Goal: Contribute content: Add original content to the website for others to see

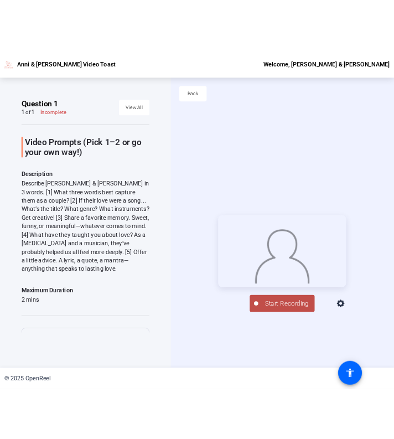
scroll to position [127, 0]
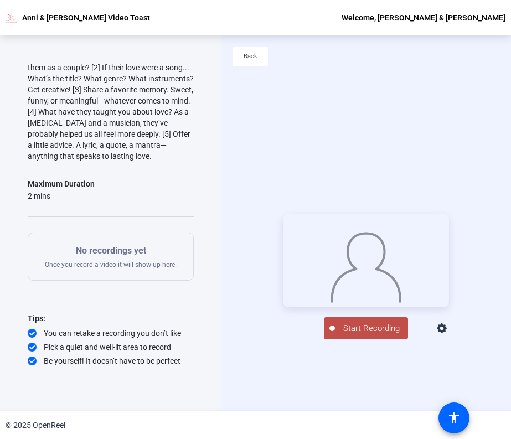
click at [449, 336] on icon at bounding box center [442, 328] width 13 height 13
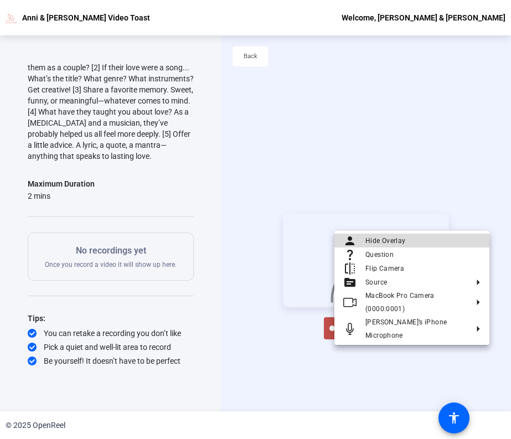
click at [429, 247] on span "Hide Overlay" at bounding box center [422, 240] width 115 height 13
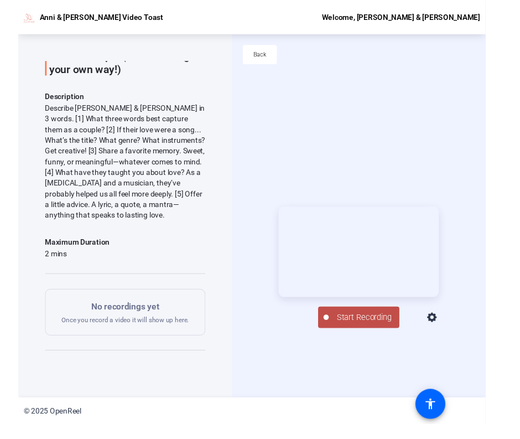
scroll to position [61, 0]
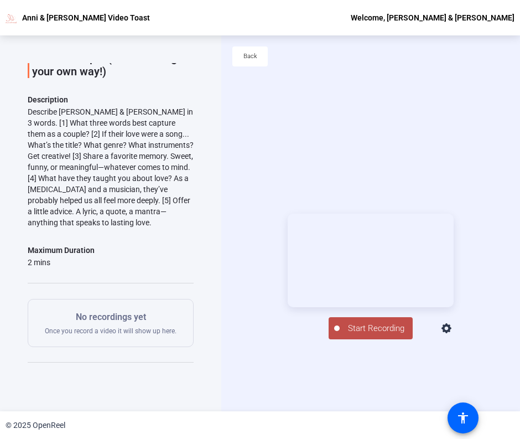
click at [372, 335] on span "Start Recording" at bounding box center [376, 328] width 73 height 13
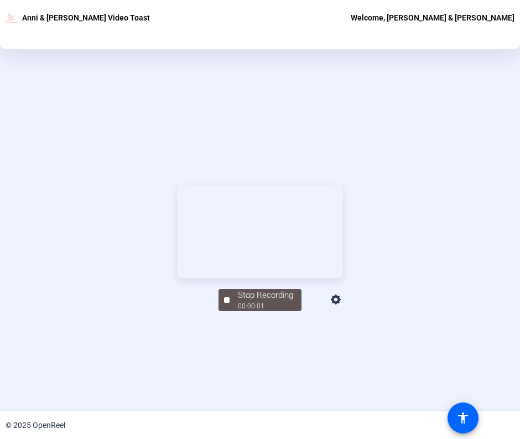
scroll to position [101, 0]
click at [280, 311] on div "00:01:27" at bounding box center [265, 306] width 55 height 10
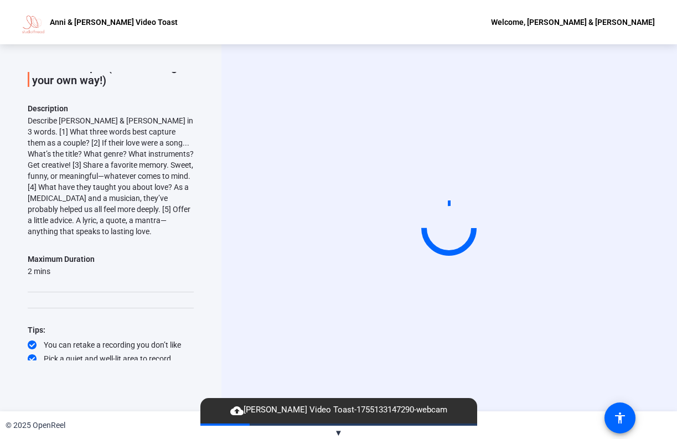
scroll to position [0, 0]
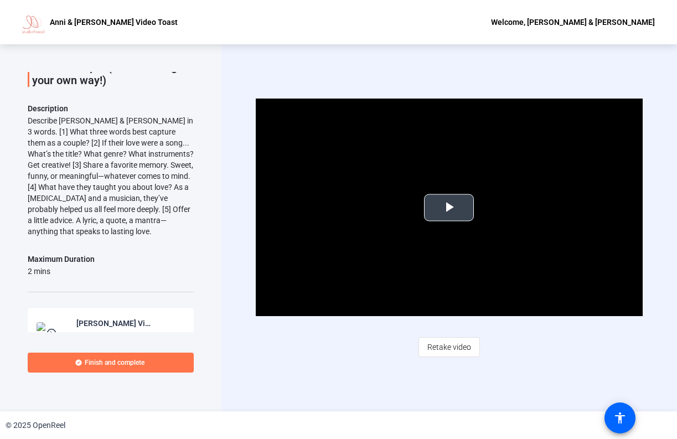
click at [449, 208] on span "Video Player" at bounding box center [449, 208] width 0 height 0
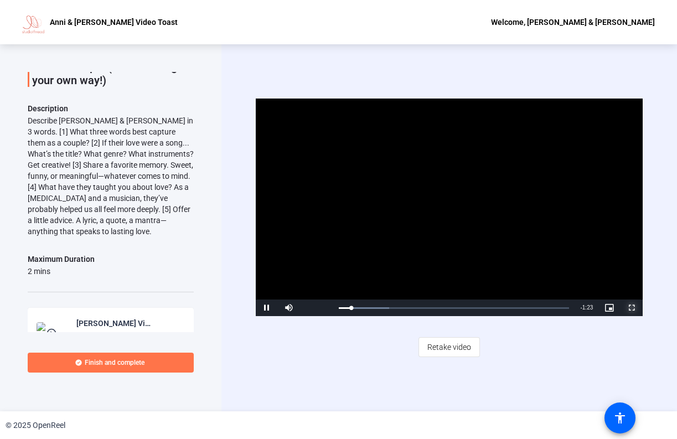
click at [510, 308] on span "Video Player" at bounding box center [632, 308] width 22 height 0
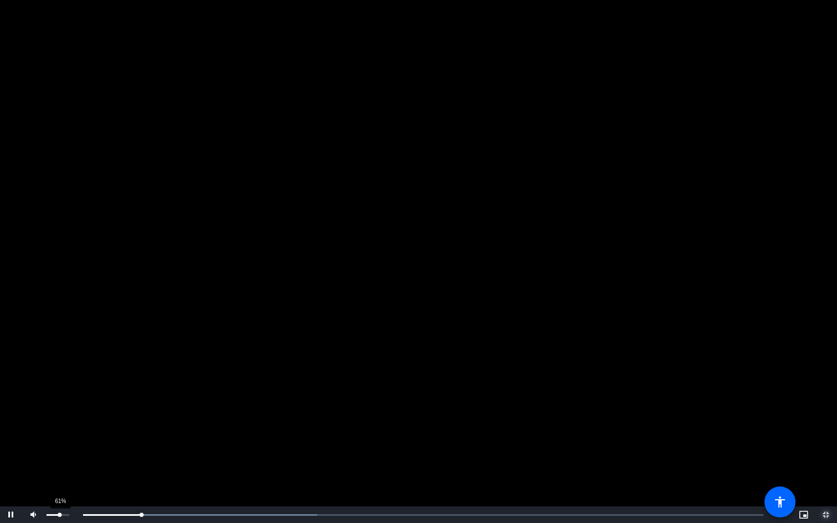
click at [59, 439] on div "Volume Level" at bounding box center [53, 515] width 13 height 2
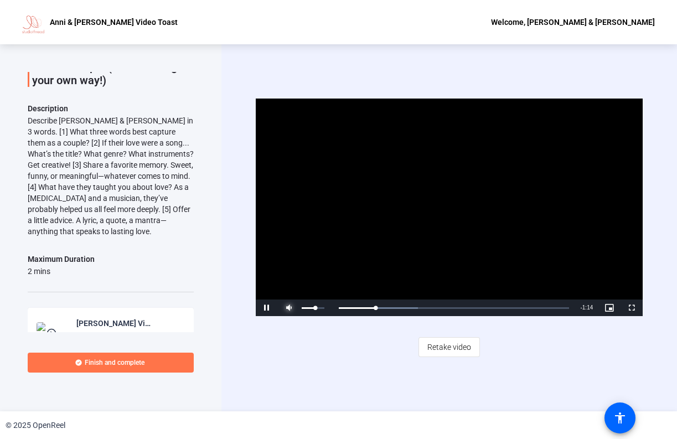
click at [290, 308] on span "Video Player" at bounding box center [289, 308] width 22 height 0
drag, startPoint x: 315, startPoint y: 309, endPoint x: 331, endPoint y: 308, distance: 16.1
click at [331, 309] on div "Mute 83%" at bounding box center [305, 308] width 55 height 17
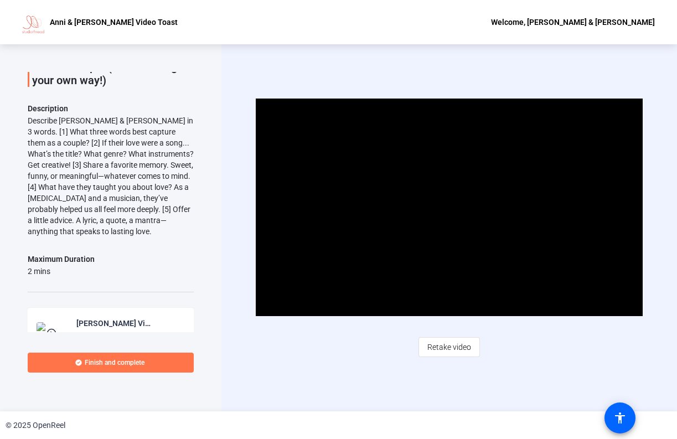
click at [510, 185] on div "Video Player is loading. Play Video Pause Mute 100% Current Time 0:25 / Duratio…" at bounding box center [449, 227] width 456 height 367
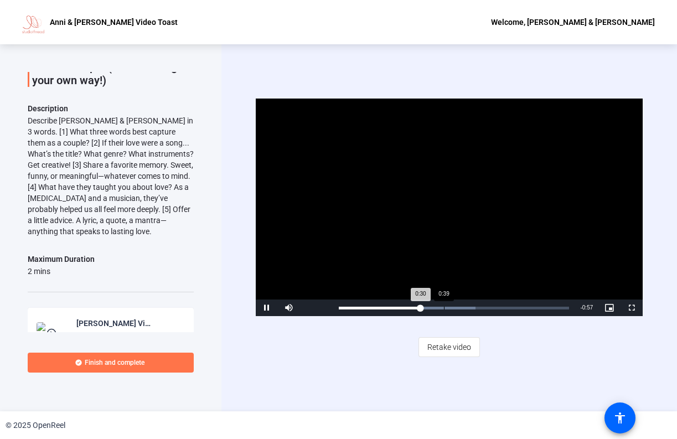
click at [444, 308] on div "Loaded : 59.27% 0:39 0:30" at bounding box center [454, 308] width 231 height 3
click at [469, 306] on div "Loaded : 71.71% 0:47 0:40" at bounding box center [454, 308] width 242 height 17
click at [340, 307] on div "0:49" at bounding box center [405, 308] width 132 height 3
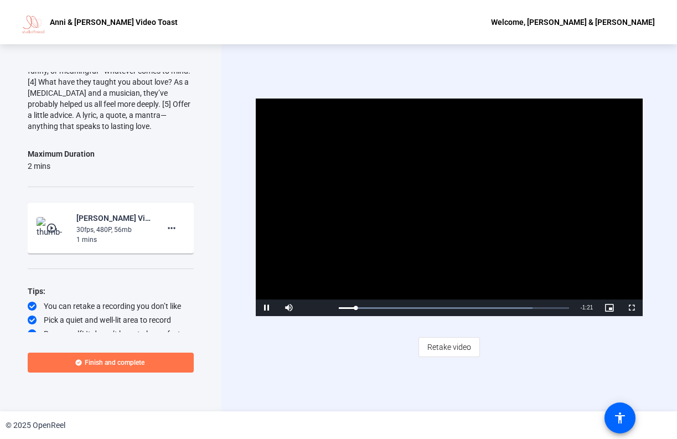
scroll to position [173, 0]
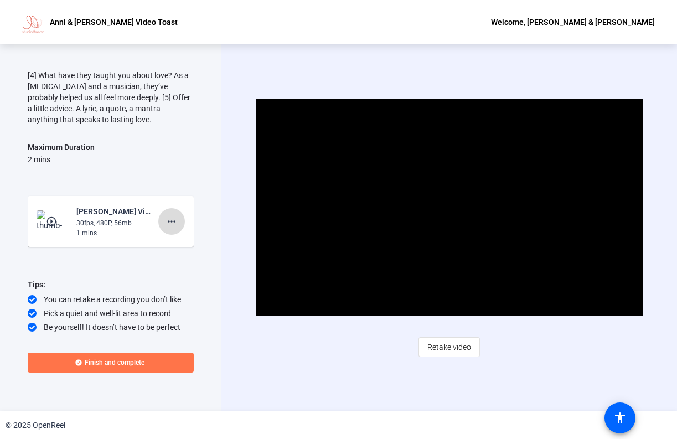
click at [175, 215] on mat-icon "more_horiz" at bounding box center [171, 221] width 13 height 13
click at [191, 167] on div at bounding box center [338, 219] width 677 height 439
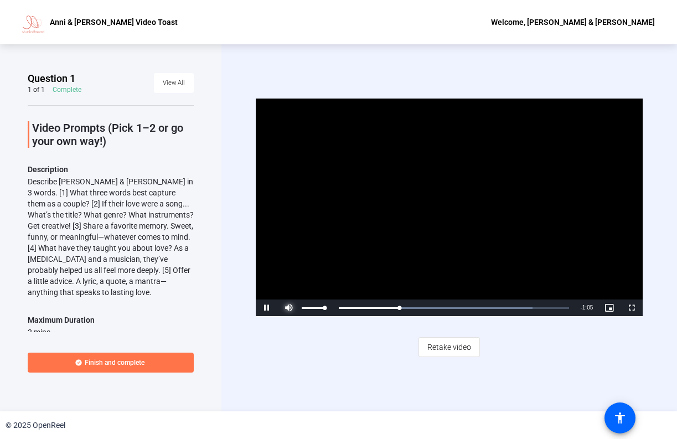
click at [289, 308] on span "Video Player" at bounding box center [289, 308] width 22 height 0
click at [303, 70] on div "Video Player is loading. Play Video Pause Mute 69% Current Time 0:36 / Duration…" at bounding box center [449, 227] width 456 height 367
click at [266, 308] on span "Video Player" at bounding box center [267, 308] width 22 height 0
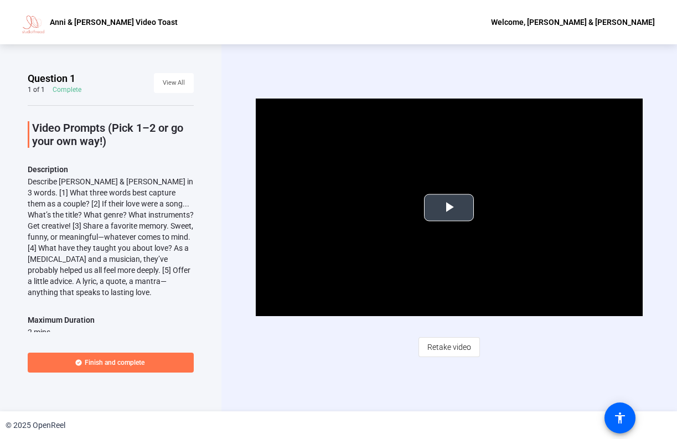
click at [449, 208] on span "Video Player" at bounding box center [449, 208] width 0 height 0
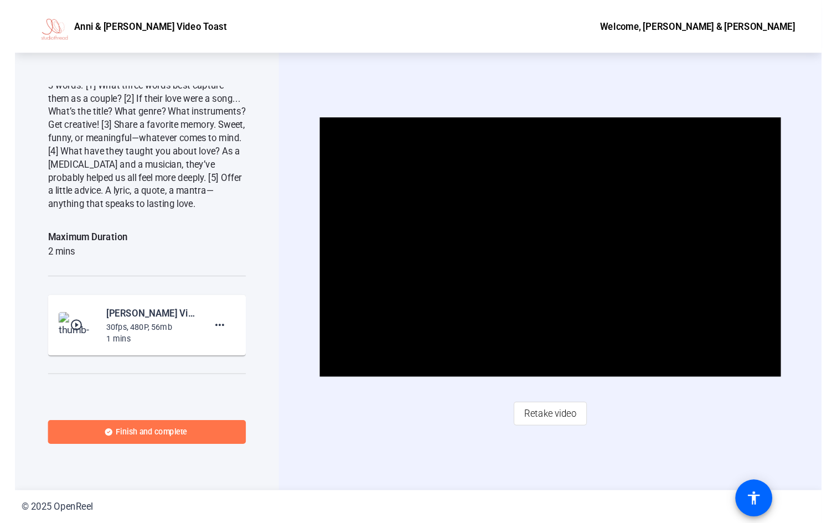
scroll to position [173, 0]
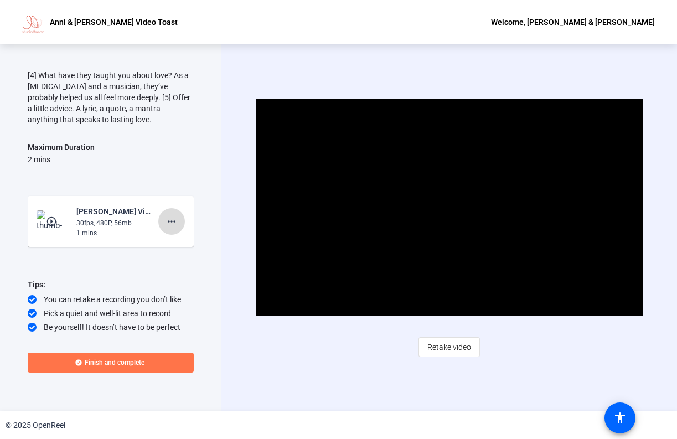
click at [172, 218] on mat-icon "more_horiz" at bounding box center [171, 221] width 13 height 13
click at [172, 218] on div at bounding box center [338, 219] width 677 height 439
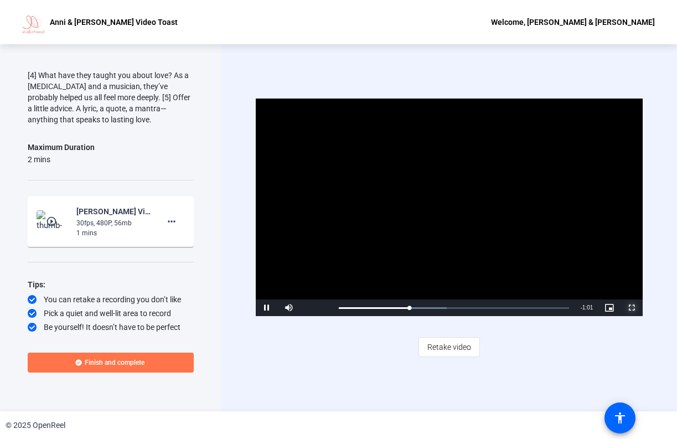
click at [632, 308] on span "Video Player" at bounding box center [632, 308] width 22 height 0
click at [266, 308] on span "Video Player" at bounding box center [267, 308] width 22 height 0
click at [265, 308] on span "Video Player" at bounding box center [267, 308] width 22 height 0
click at [292, 308] on span "Video Player" at bounding box center [289, 308] width 22 height 0
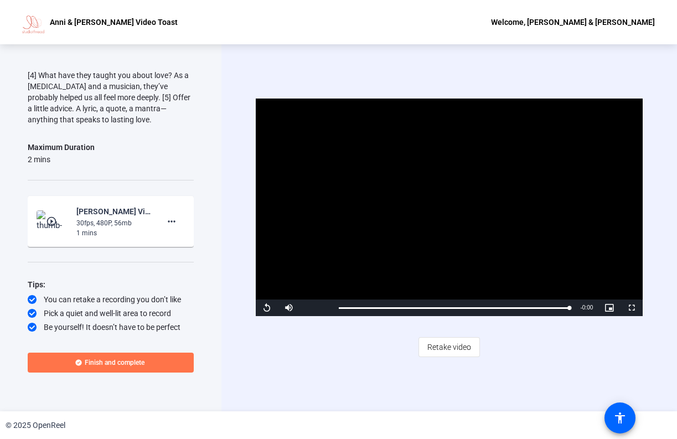
click at [315, 340] on div "Video Player is loading. Play Video Replay Mute 39% Current Time 1:27 / Duratio…" at bounding box center [450, 228] width 388 height 259
click at [443, 348] on span "Retake video" at bounding box center [449, 347] width 44 height 21
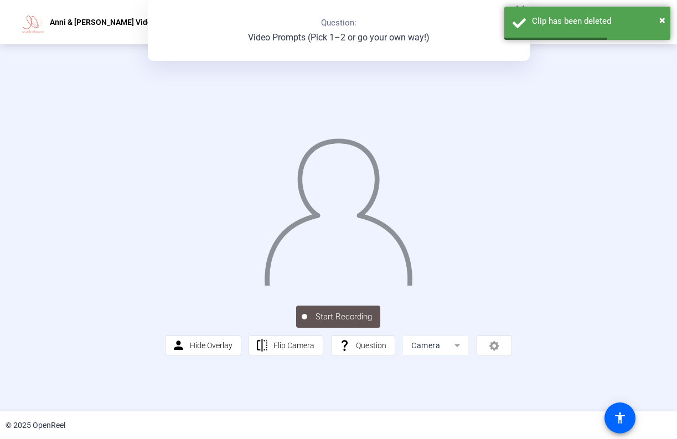
scroll to position [20, 0]
click at [497, 355] on div "person Hide Overlay flip Flip Camera question_mark Question Camera" at bounding box center [338, 346] width 347 height 20
click at [494, 355] on div "person Hide Overlay flip Flip Camera question_mark Question Camera" at bounding box center [338, 346] width 347 height 20
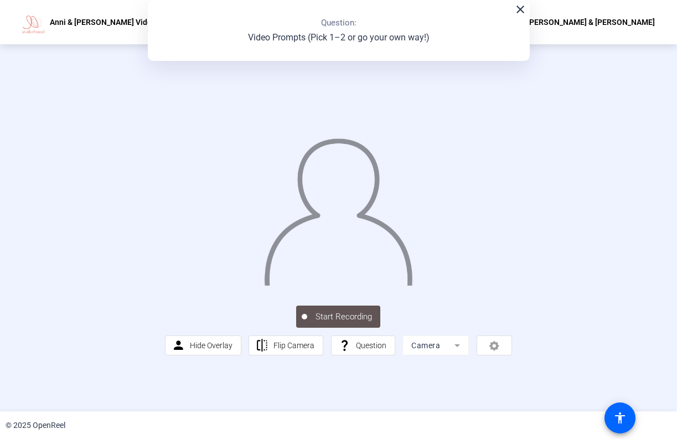
click at [423, 355] on mat-form-field "Camera" at bounding box center [436, 346] width 66 height 20
click at [523, 16] on mat-icon "close" at bounding box center [520, 9] width 13 height 13
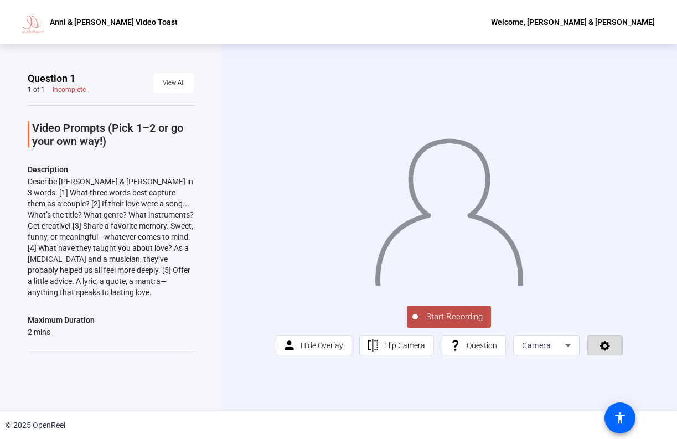
click at [608, 351] on icon at bounding box center [605, 346] width 10 height 10
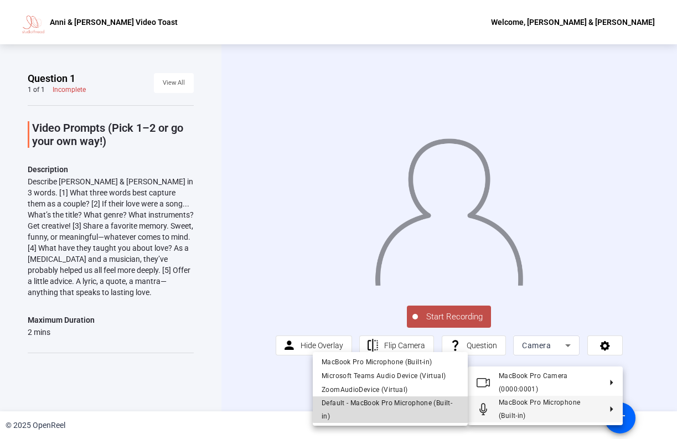
click at [417, 403] on span "Default - MacBook Pro Microphone (Built-in)" at bounding box center [387, 409] width 131 height 21
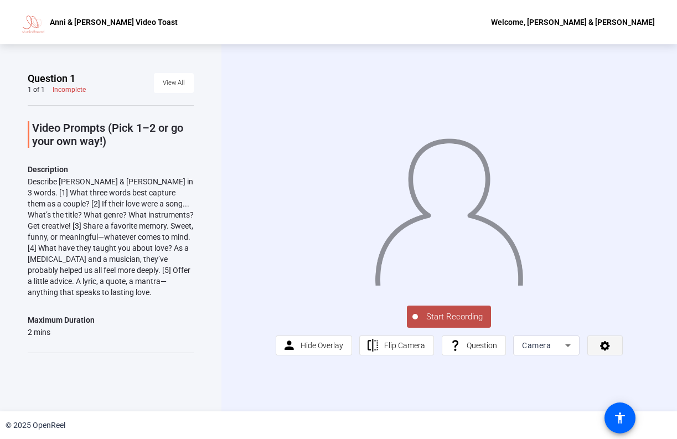
click at [600, 351] on icon at bounding box center [605, 346] width 10 height 10
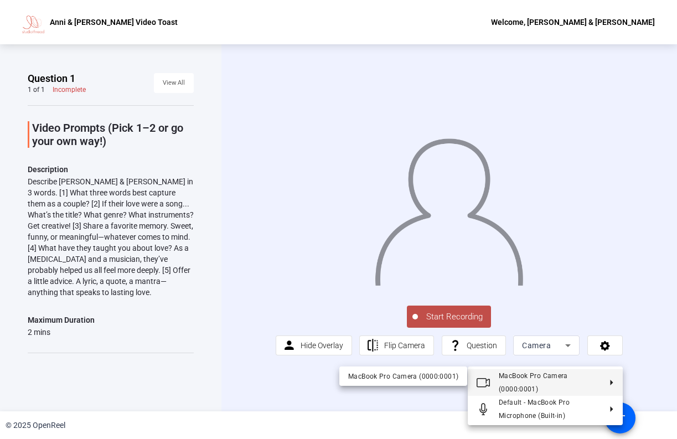
click at [572, 386] on span "MacBook Pro Camera (0000:0001)" at bounding box center [550, 382] width 102 height 27
click at [652, 339] on div at bounding box center [338, 219] width 677 height 439
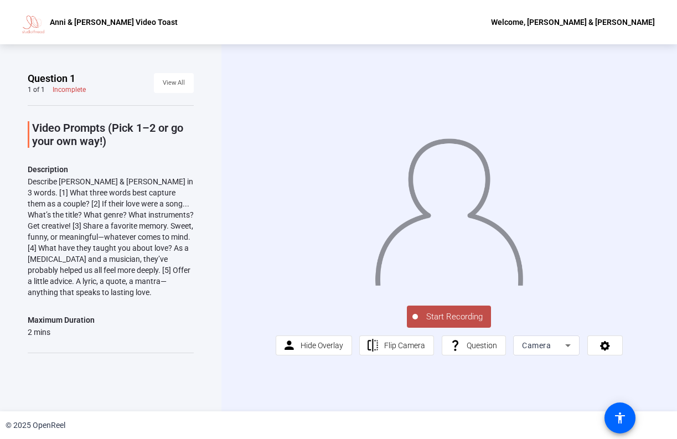
click at [450, 323] on span "Start Recording" at bounding box center [454, 317] width 73 height 13
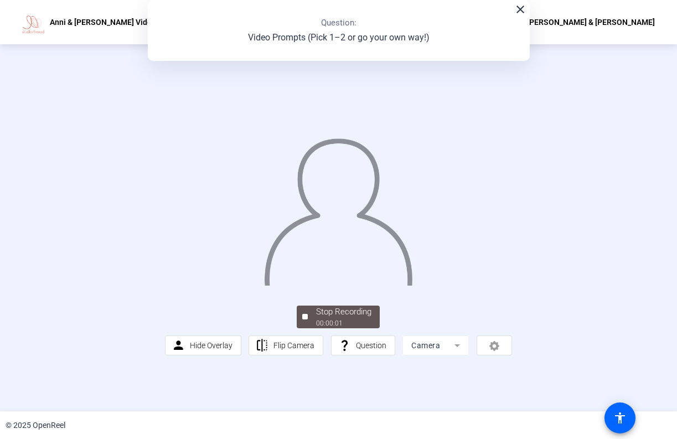
scroll to position [20, 0]
click at [321, 328] on div "00:00:06" at bounding box center [343, 323] width 55 height 10
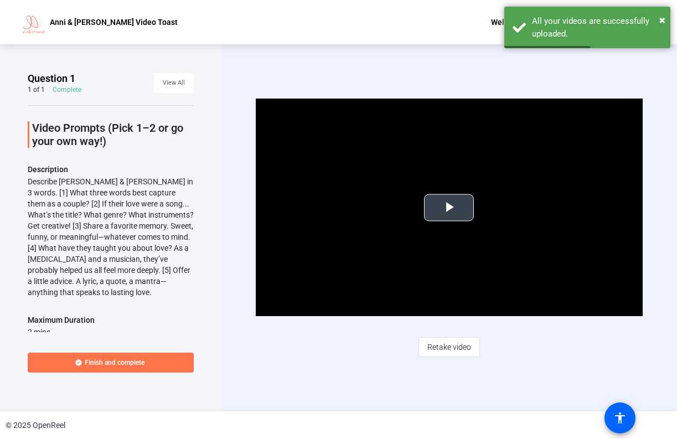
click at [449, 208] on span "Video Player" at bounding box center [449, 208] width 0 height 0
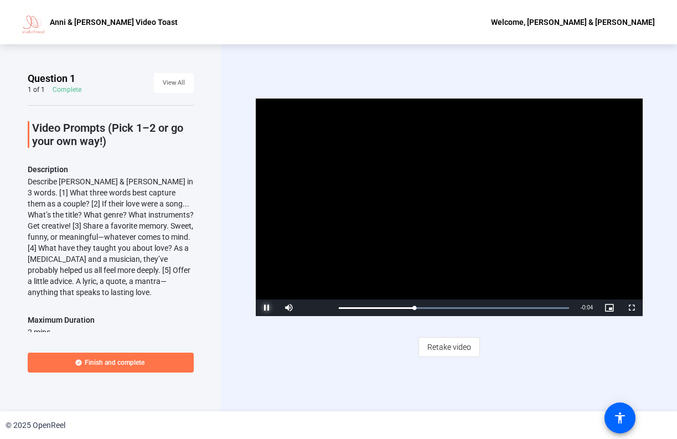
click at [268, 308] on span "Video Player" at bounding box center [267, 308] width 22 height 0
click at [443, 346] on span "Retake video" at bounding box center [449, 347] width 44 height 21
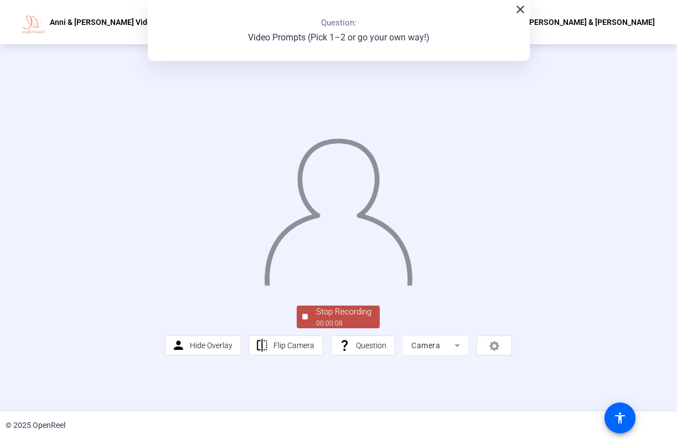
click at [317, 318] on div "Stop Recording" at bounding box center [343, 312] width 55 height 13
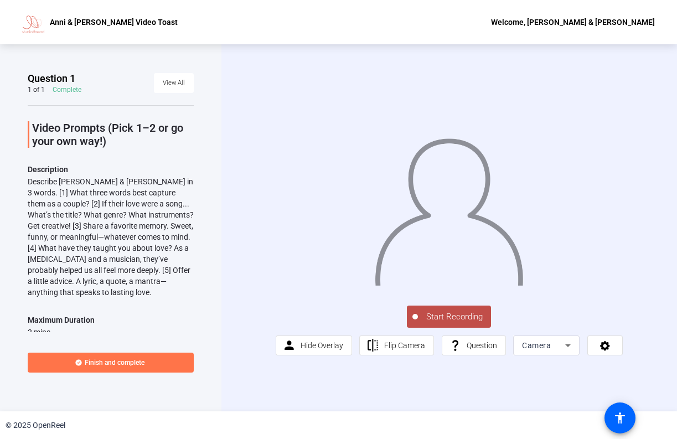
click at [462, 323] on span "Start Recording" at bounding box center [454, 317] width 73 height 13
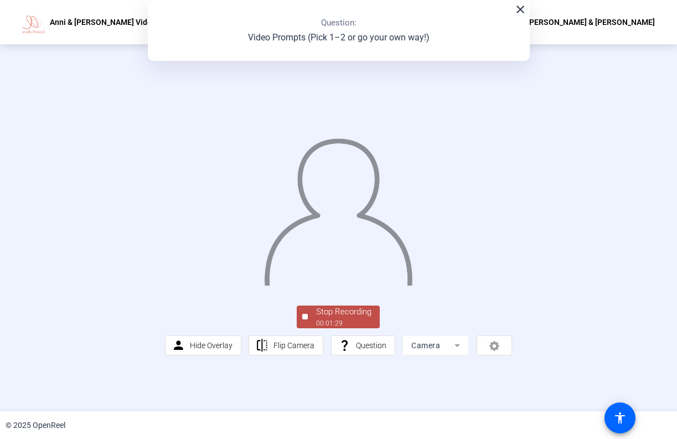
click at [328, 318] on div "Stop Recording" at bounding box center [343, 312] width 55 height 13
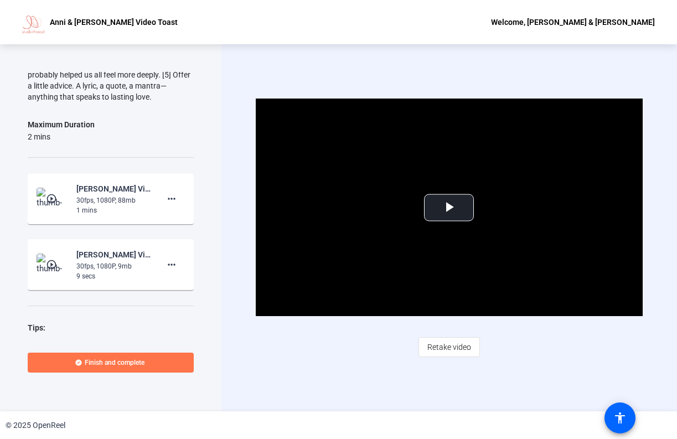
scroll to position [239, 0]
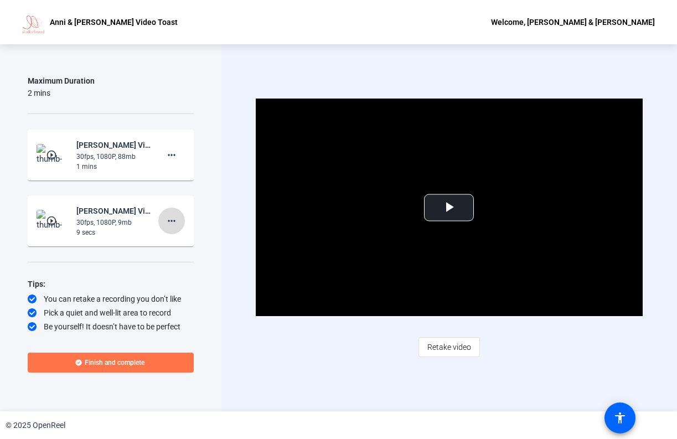
click at [168, 221] on mat-icon "more_horiz" at bounding box center [171, 220] width 13 height 13
click at [174, 246] on span "Delete clip" at bounding box center [189, 244] width 44 height 13
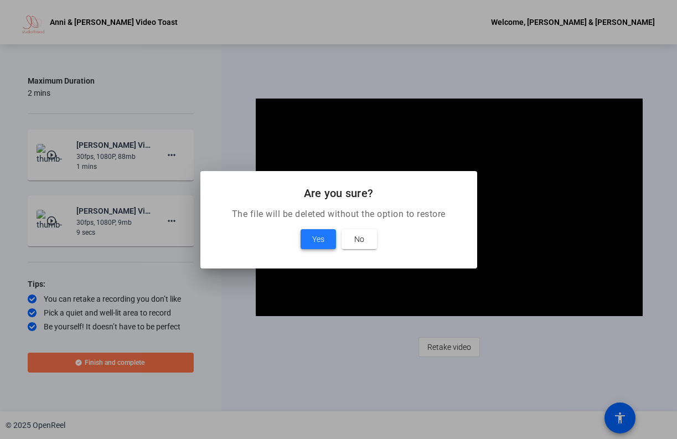
click at [318, 235] on span "Yes" at bounding box center [318, 239] width 12 height 13
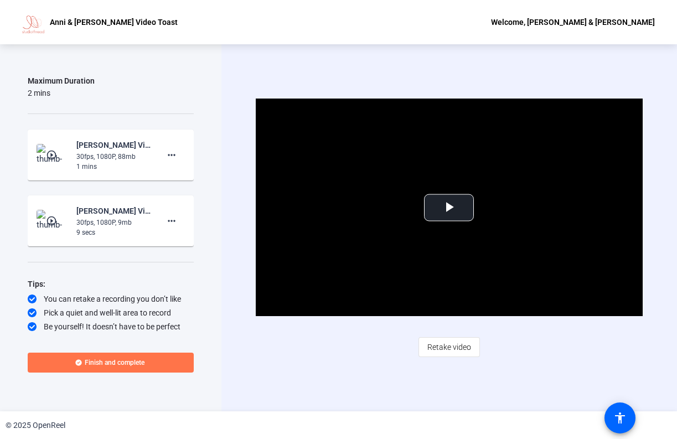
scroll to position [173, 0]
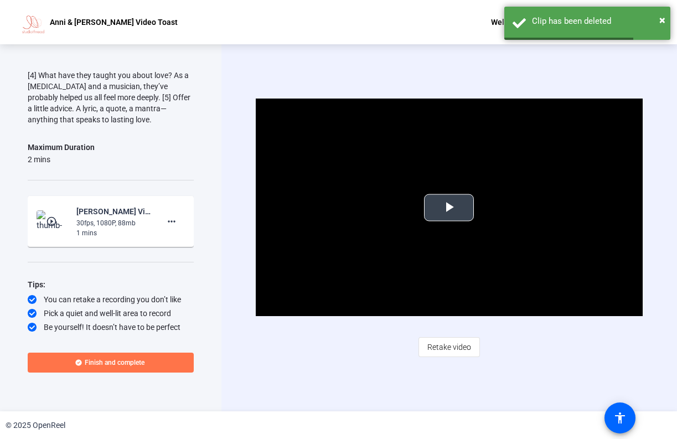
click at [449, 208] on span "Video Player" at bounding box center [449, 208] width 0 height 0
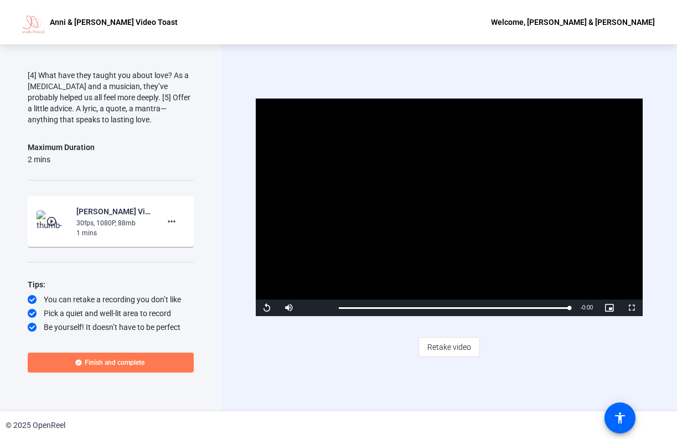
click at [118, 363] on span "Finish and complete" at bounding box center [115, 362] width 60 height 9
